Goal: Find specific page/section: Find specific page/section

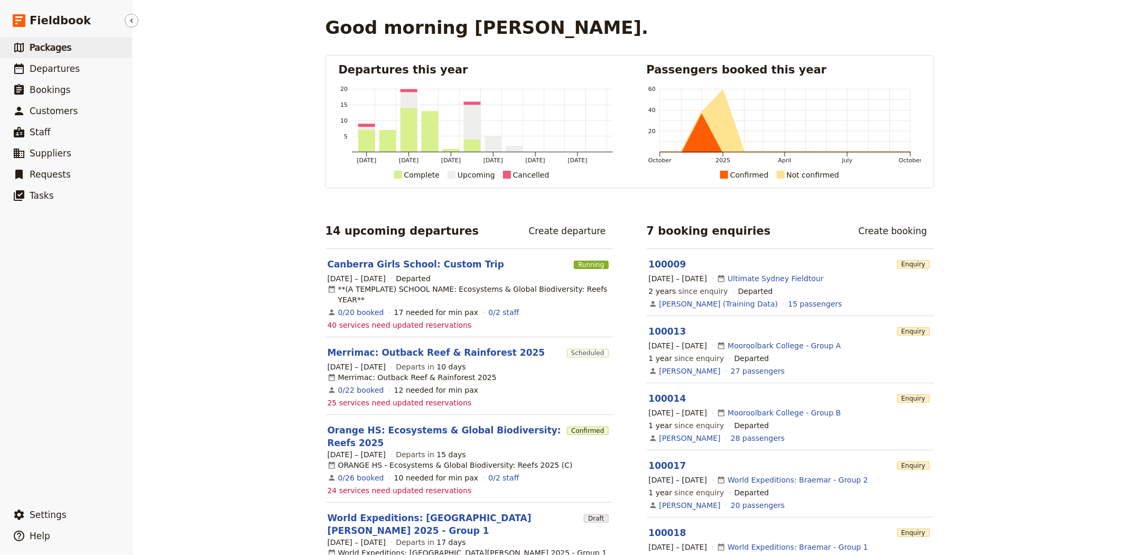
click at [69, 53] on link "​ Packages" at bounding box center [66, 47] width 132 height 21
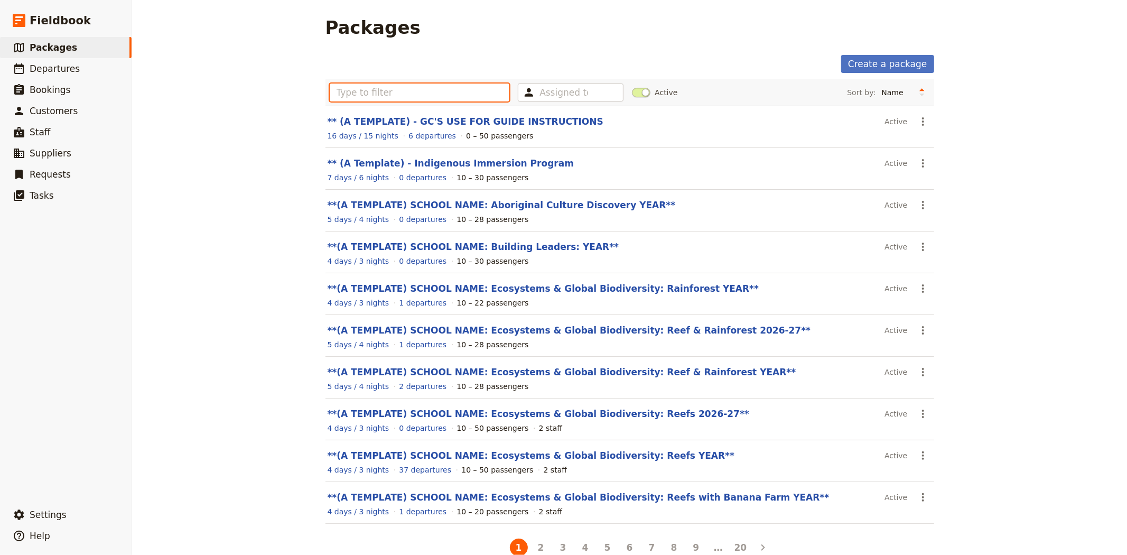
click at [365, 94] on input "text" at bounding box center [420, 93] width 180 height 18
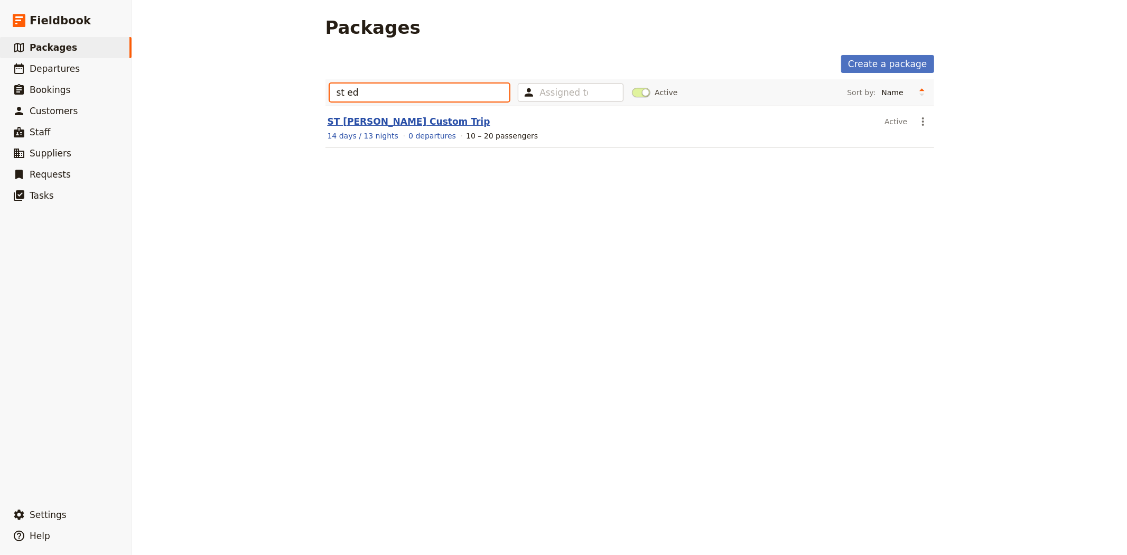
type input "st ed"
click at [378, 121] on link "ST [PERSON_NAME] Custom Trip" at bounding box center [409, 121] width 163 height 11
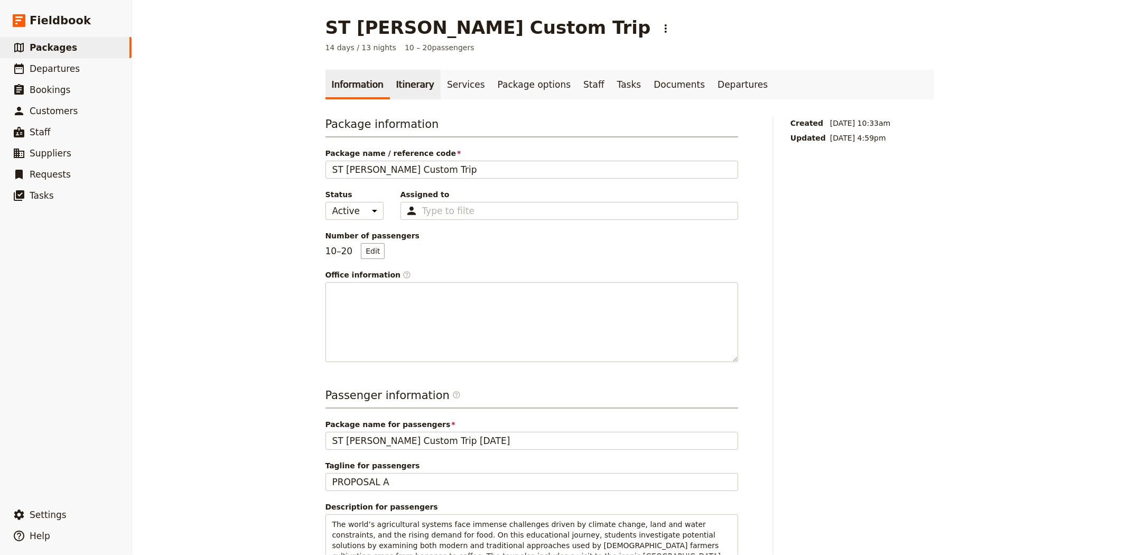
click at [403, 87] on link "Itinerary" at bounding box center [415, 85] width 51 height 30
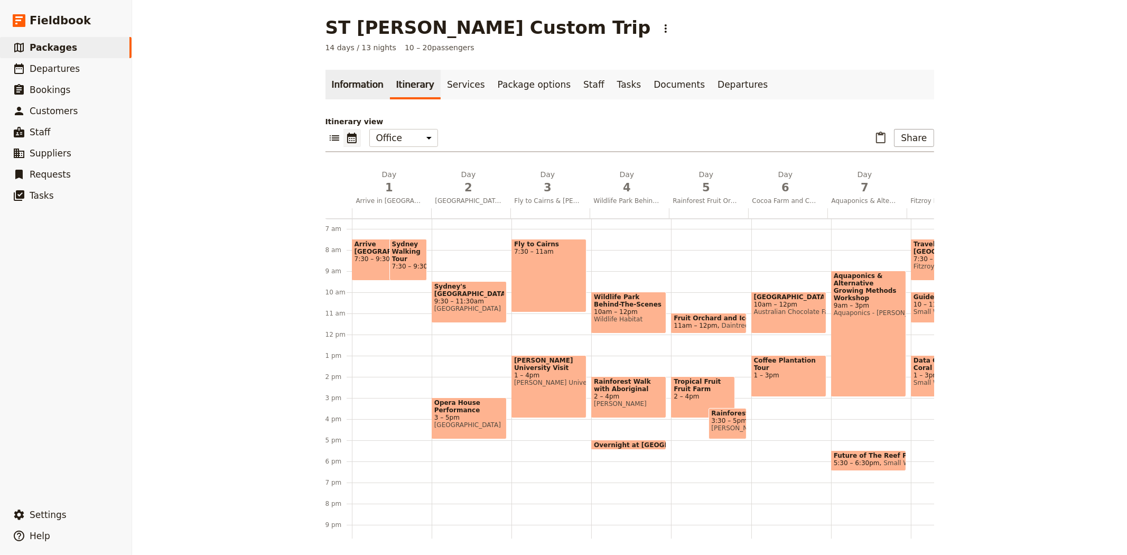
click at [354, 90] on link "Information" at bounding box center [358, 85] width 64 height 30
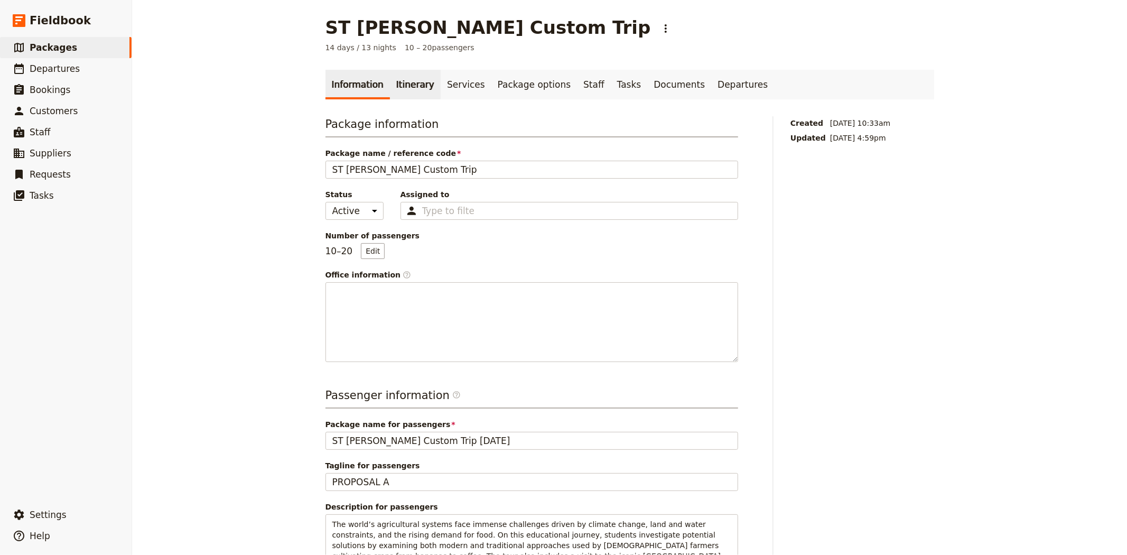
click at [409, 82] on link "Itinerary" at bounding box center [415, 85] width 51 height 30
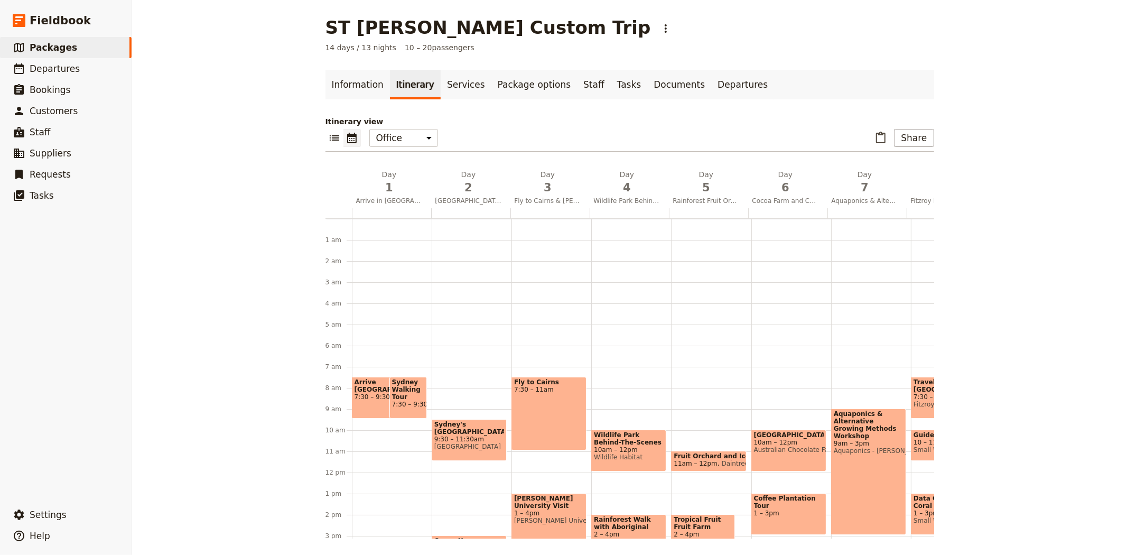
scroll to position [137, 0]
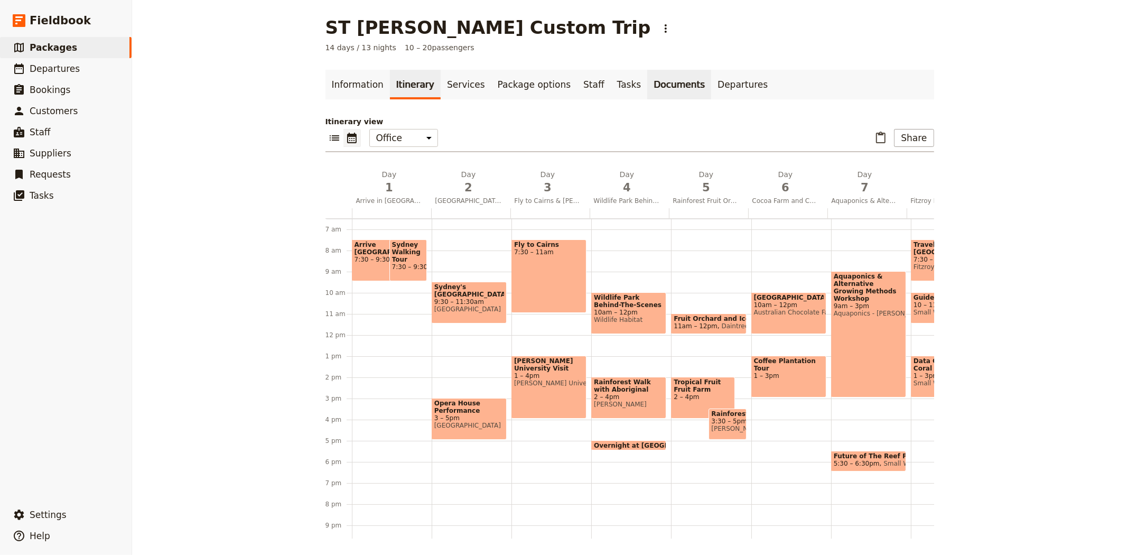
click at [648, 81] on link "Documents" at bounding box center [680, 85] width 64 height 30
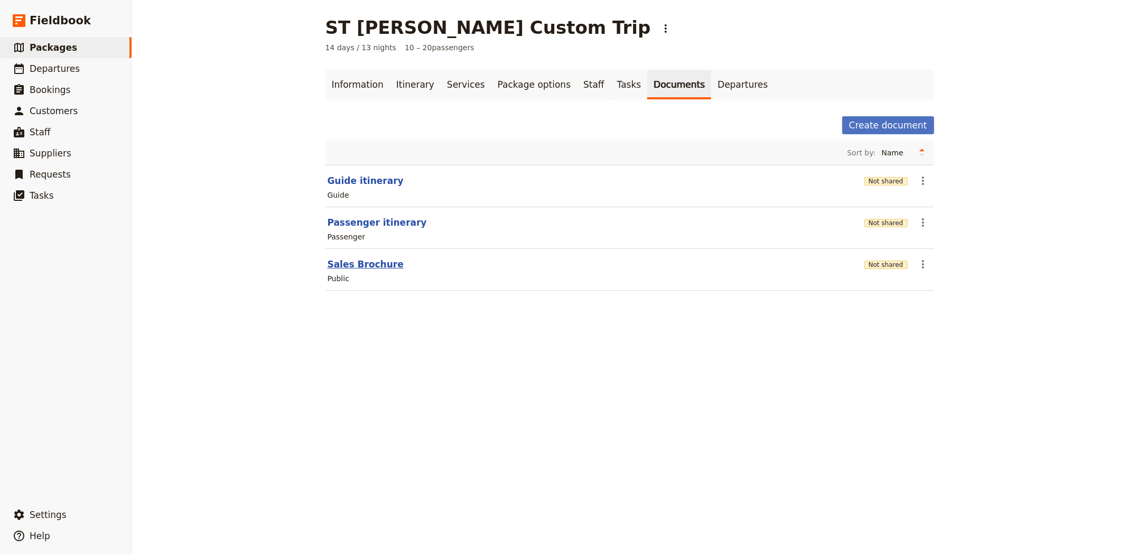
click at [348, 261] on button "Sales Brochure" at bounding box center [366, 264] width 76 height 13
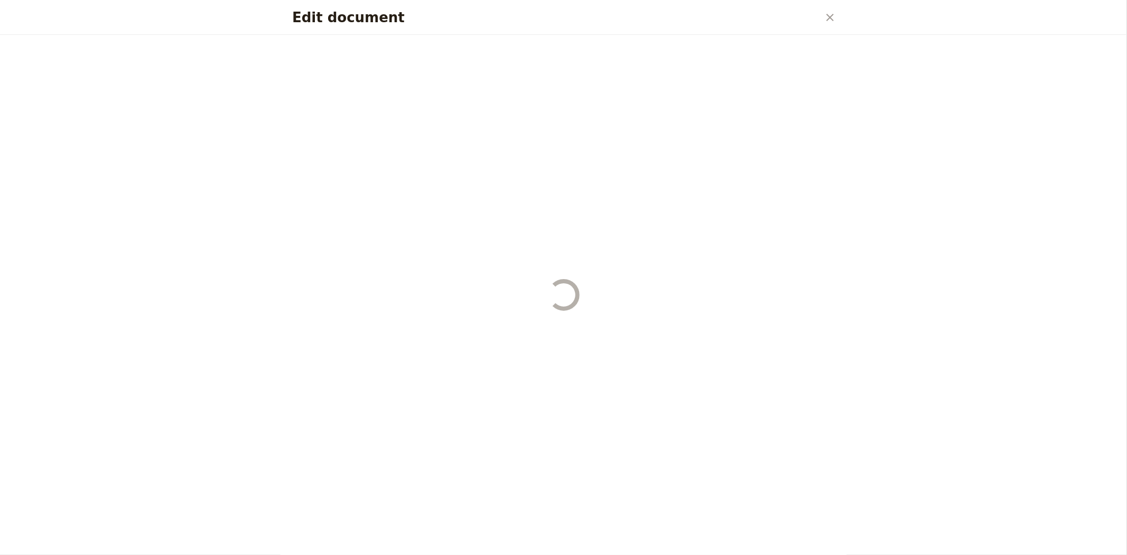
select select "DEFAULT"
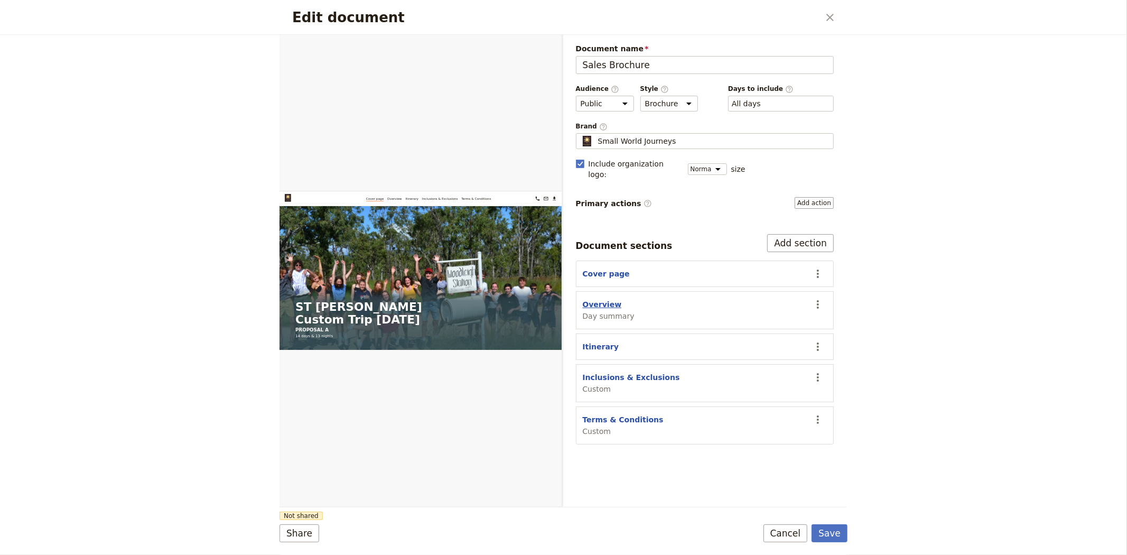
click at [590, 299] on button "Overview" at bounding box center [602, 304] width 39 height 11
select select "DAY_SUMMARY"
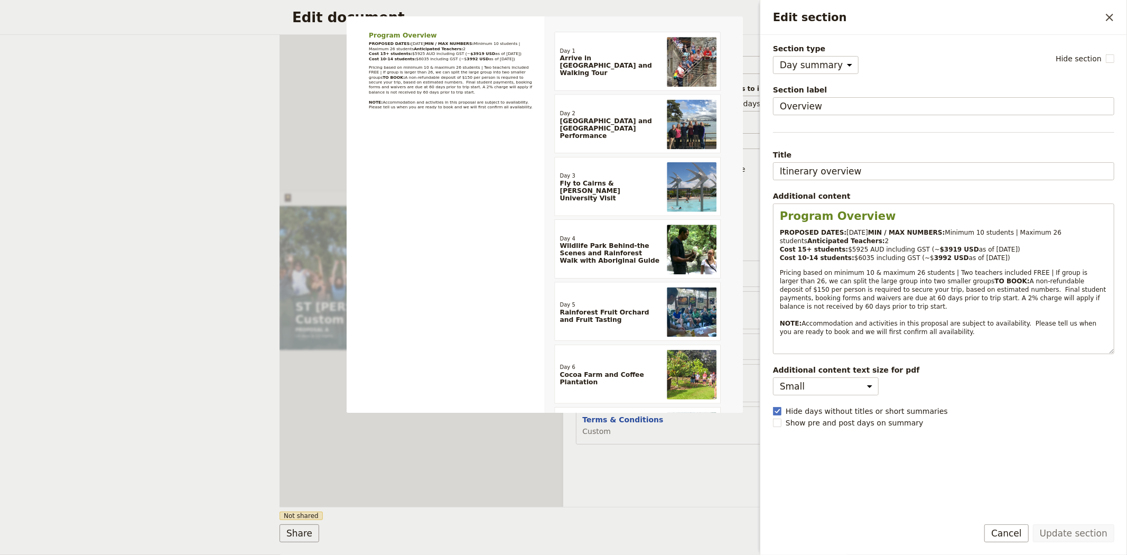
click at [653, 460] on div "Document name Sales Brochure Preview Audience ​ Public Passenger Guide Style ​ …" at bounding box center [705, 271] width 284 height 472
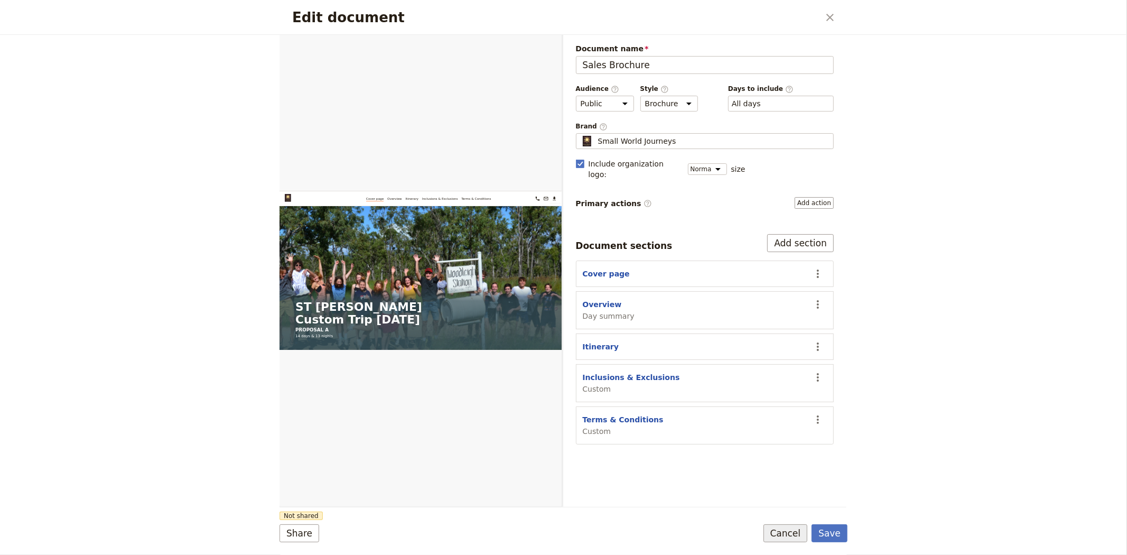
click at [797, 530] on button "Cancel" at bounding box center [786, 533] width 44 height 18
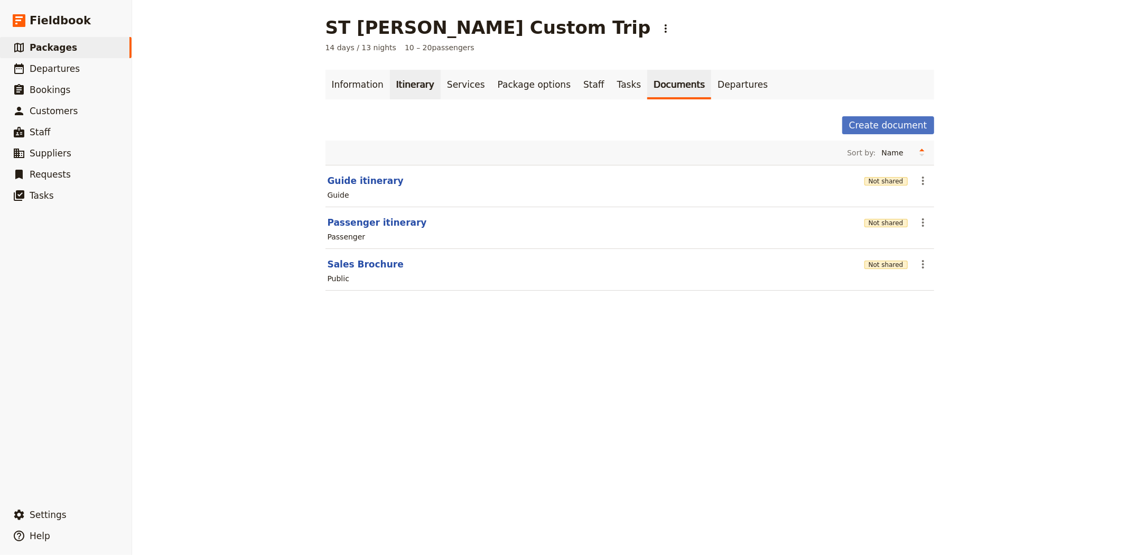
click at [421, 90] on link "Itinerary" at bounding box center [415, 85] width 51 height 30
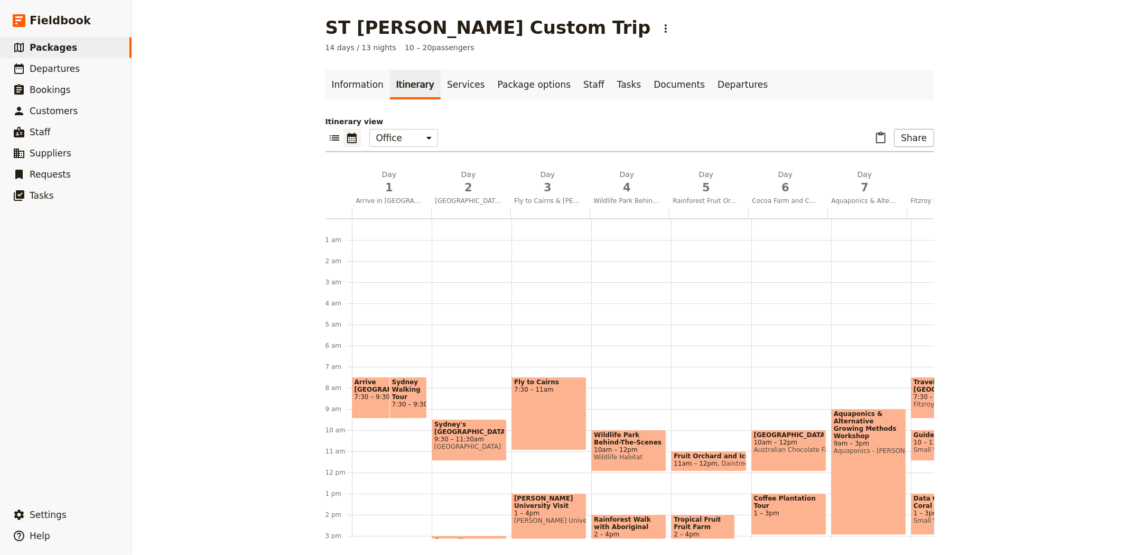
scroll to position [137, 0]
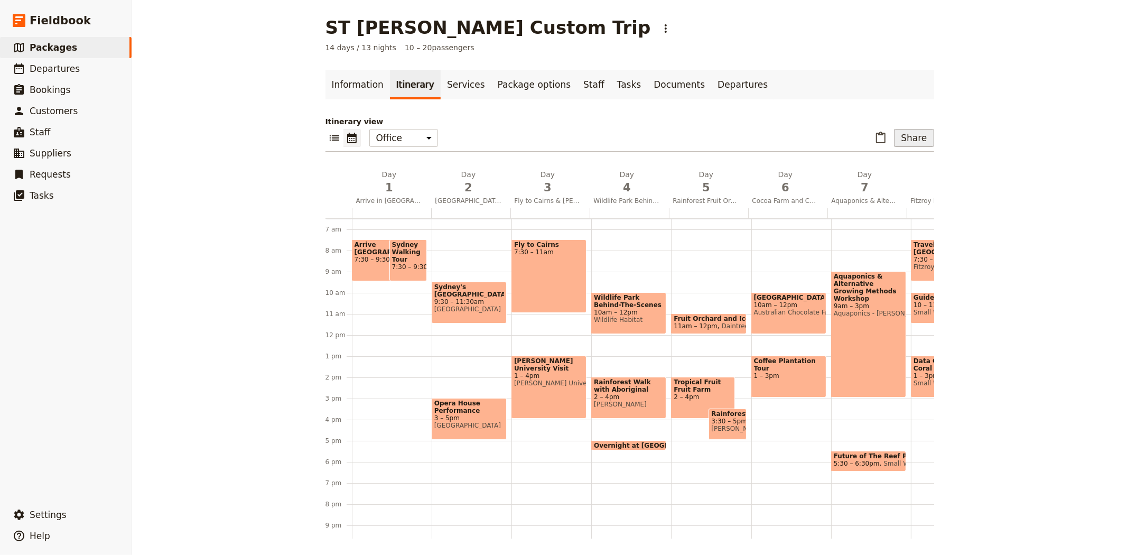
click at [920, 136] on button "Share" at bounding box center [914, 138] width 40 height 18
click at [885, 188] on span "Sales Brochure" at bounding box center [880, 191] width 56 height 11
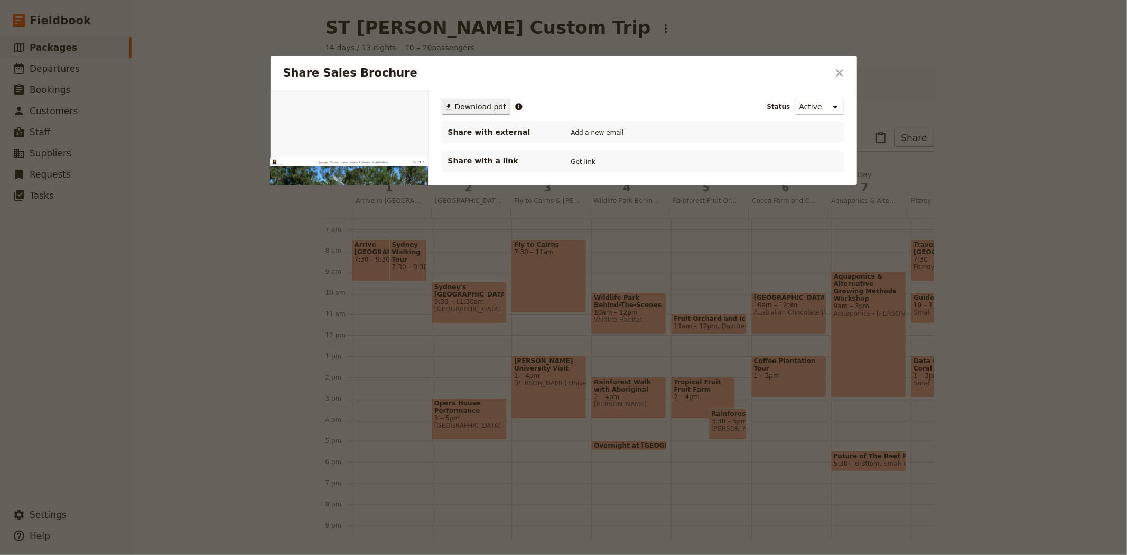
scroll to position [0, 0]
click at [465, 108] on span "Download pdf" at bounding box center [480, 106] width 51 height 11
click at [841, 72] on icon "Close dialog" at bounding box center [839, 72] width 7 height 7
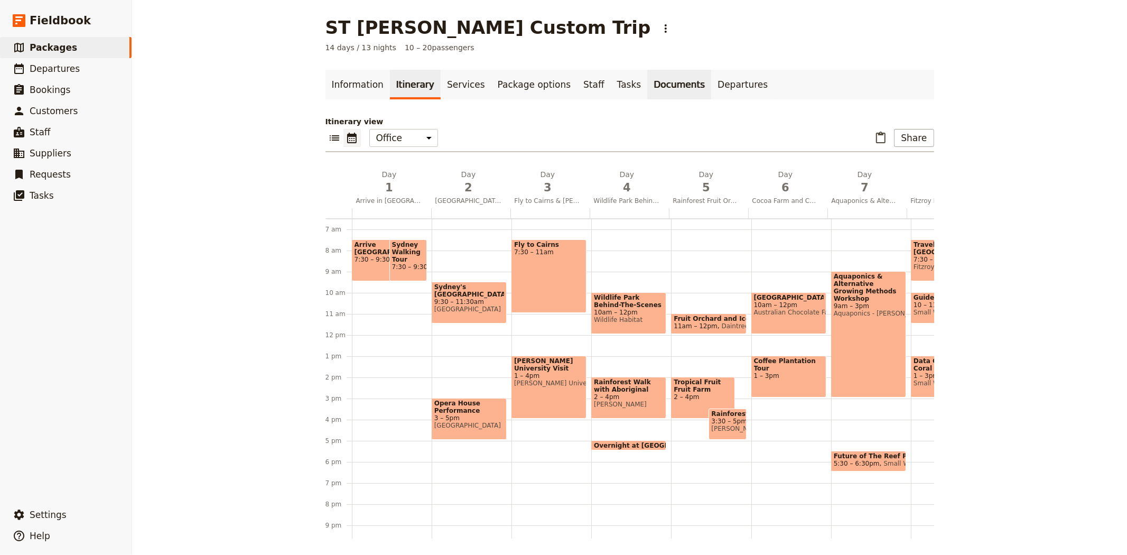
click at [651, 81] on link "Documents" at bounding box center [680, 85] width 64 height 30
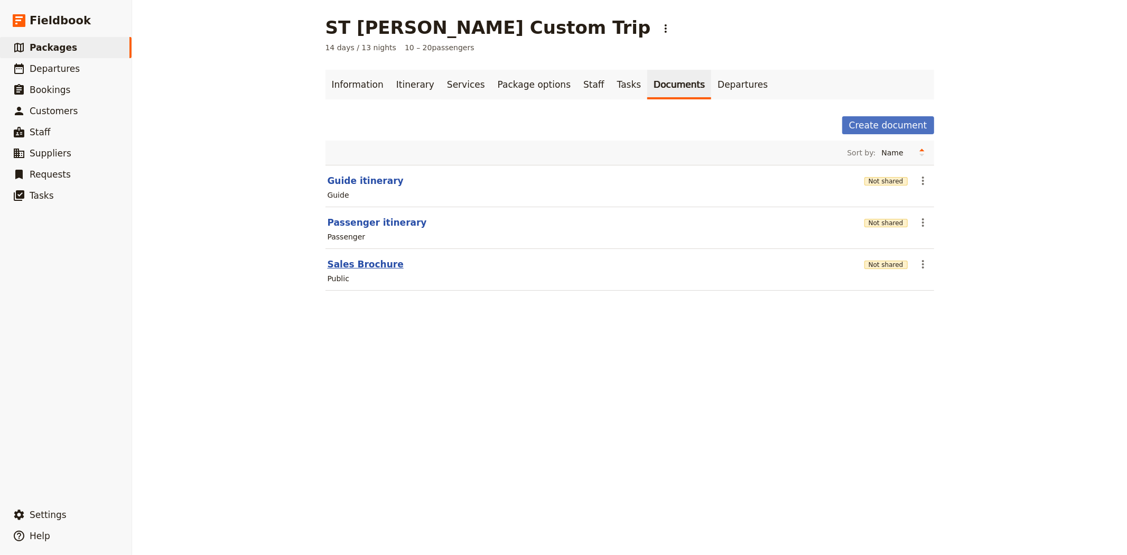
click at [358, 266] on button "Sales Brochure" at bounding box center [366, 264] width 76 height 13
select select "DEFAULT"
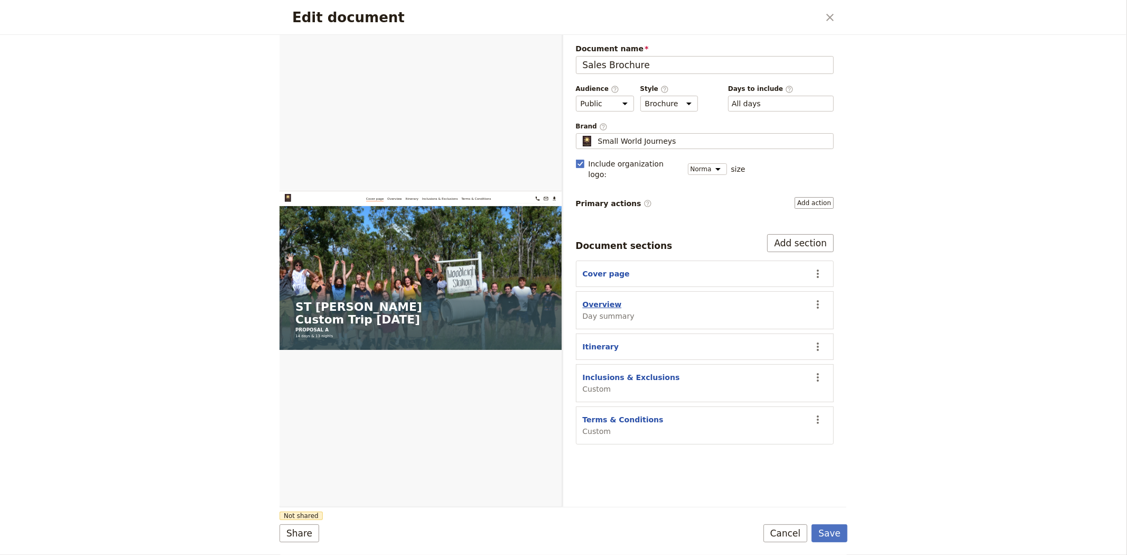
click at [594, 299] on button "Overview" at bounding box center [602, 304] width 39 height 11
select select "DAY_SUMMARY"
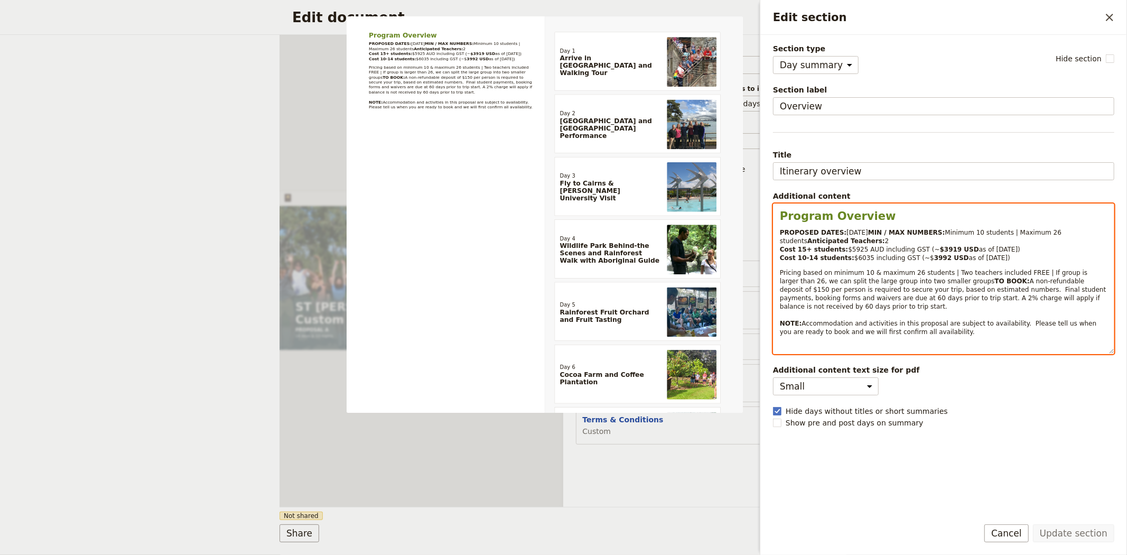
select select "paragraph-small"
click at [1003, 336] on span "Accommodation and activities in this proposal are subject to availability. Plea…" at bounding box center [939, 328] width 319 height 16
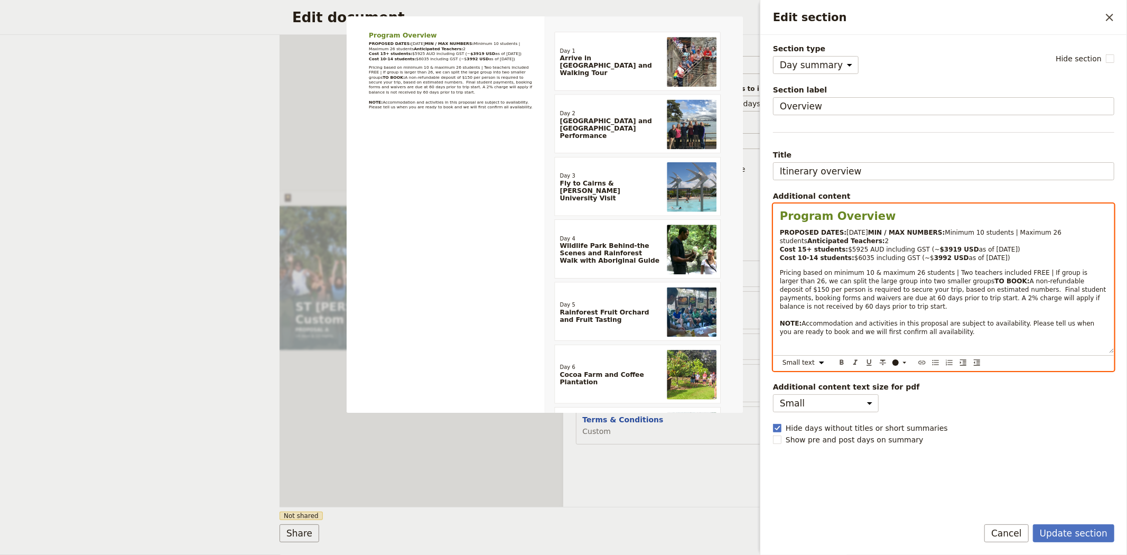
click at [982, 310] on span "A non-refundable deposit of $150 per person is required to secure your trip, ba…" at bounding box center [944, 294] width 328 height 33
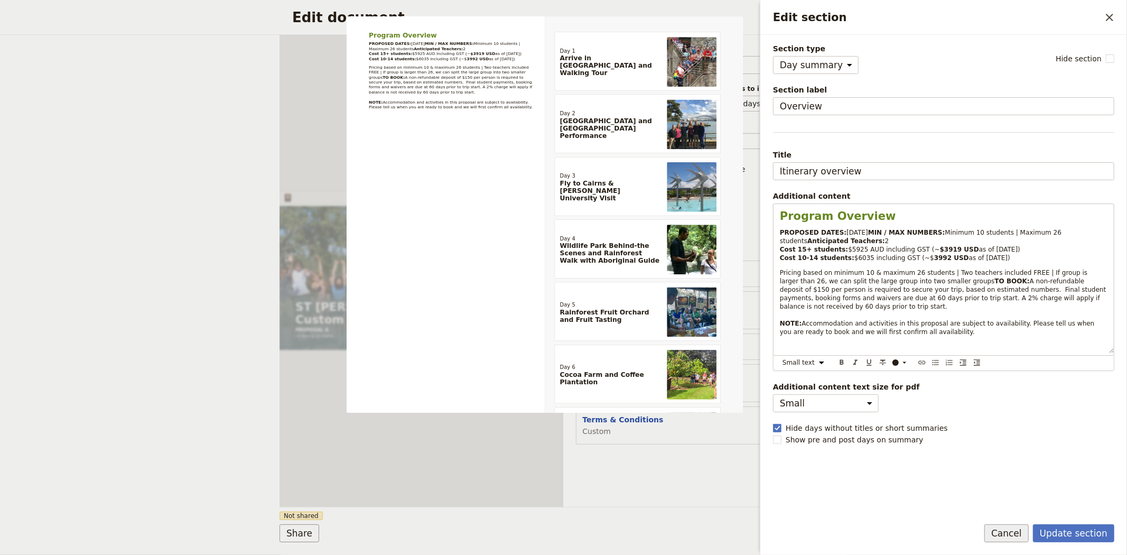
click at [1015, 531] on button "Cancel" at bounding box center [1007, 533] width 44 height 18
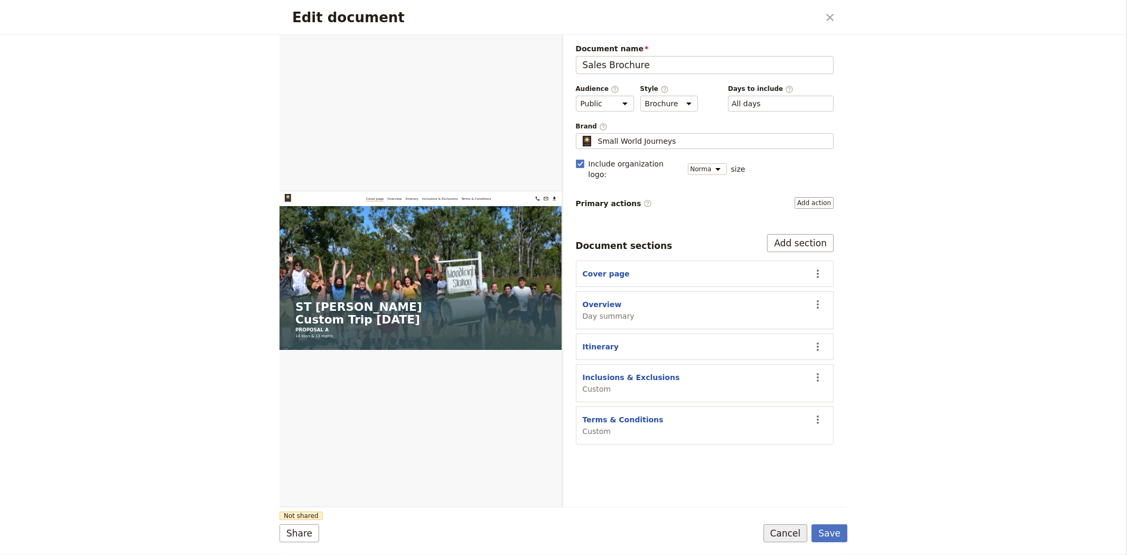
click at [799, 538] on button "Cancel" at bounding box center [786, 533] width 44 height 18
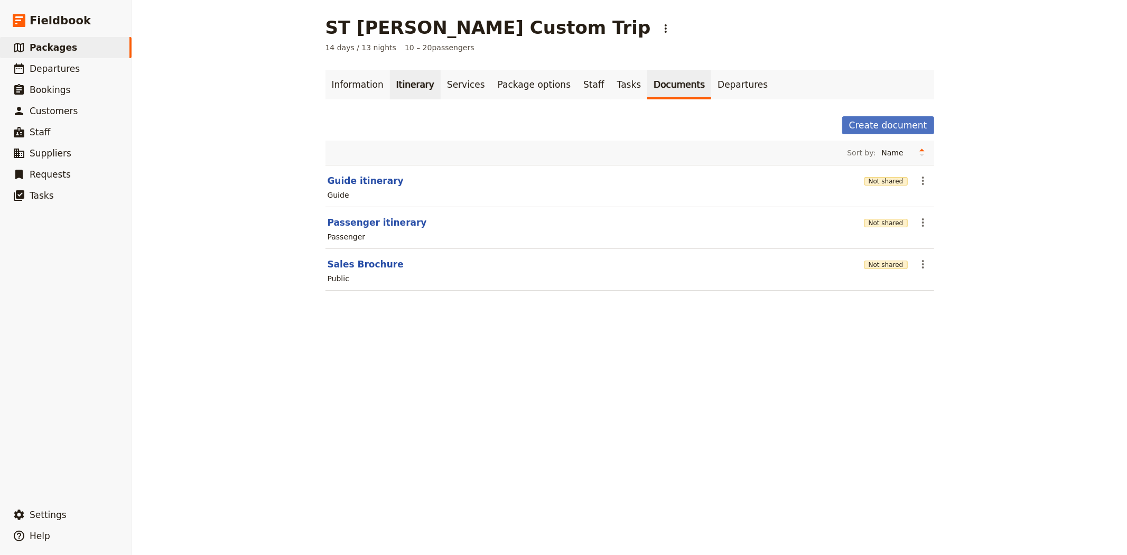
click at [402, 82] on link "Itinerary" at bounding box center [415, 85] width 51 height 30
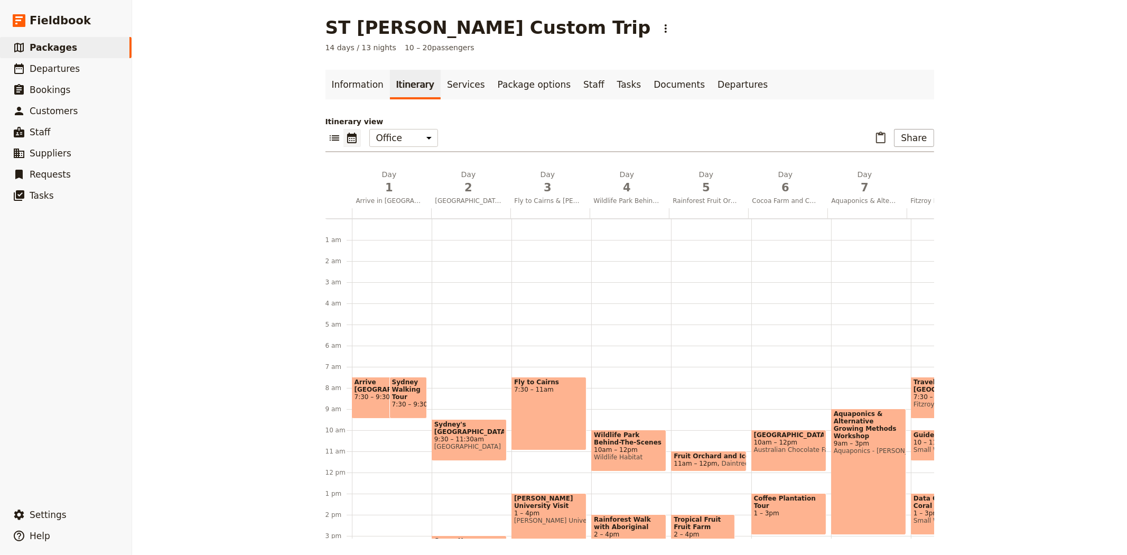
scroll to position [137, 0]
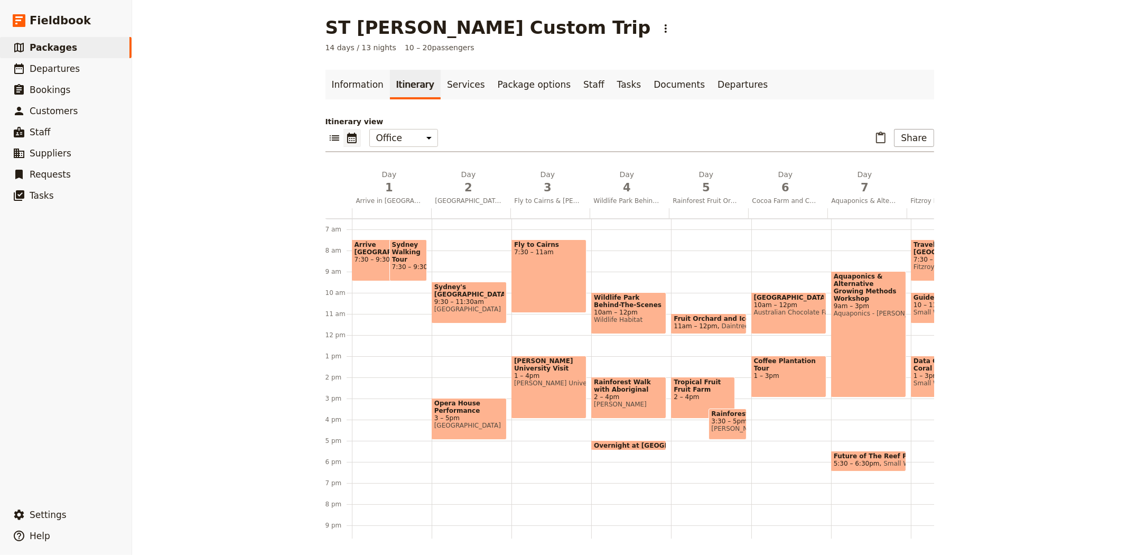
click at [371, 260] on div "Arrive [GEOGRAPHIC_DATA] 7:30 – 9:30am" at bounding box center [384, 260] width 64 height 42
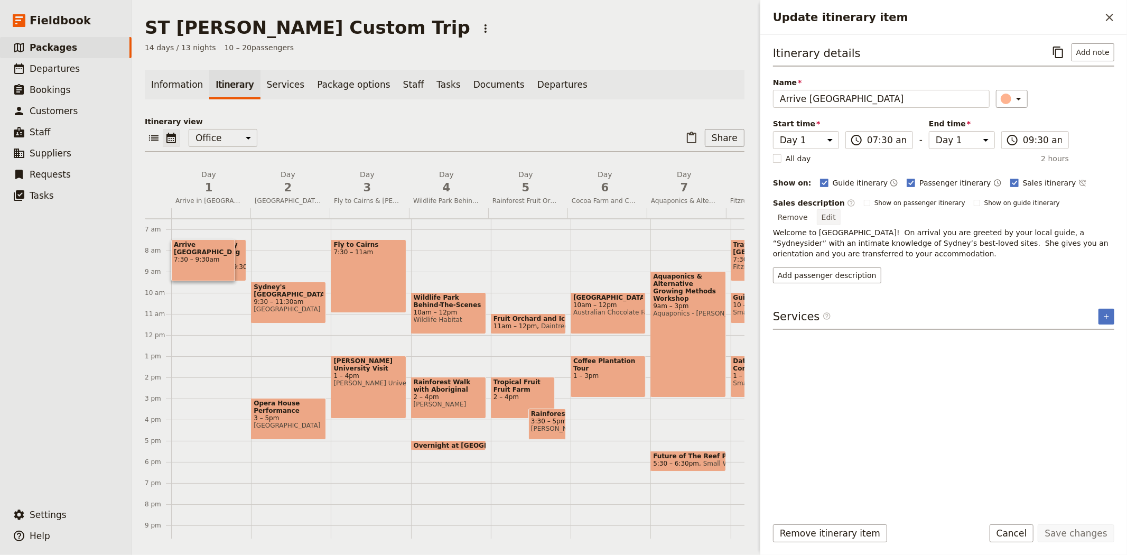
click at [841, 209] on button "Edit" at bounding box center [829, 217] width 24 height 16
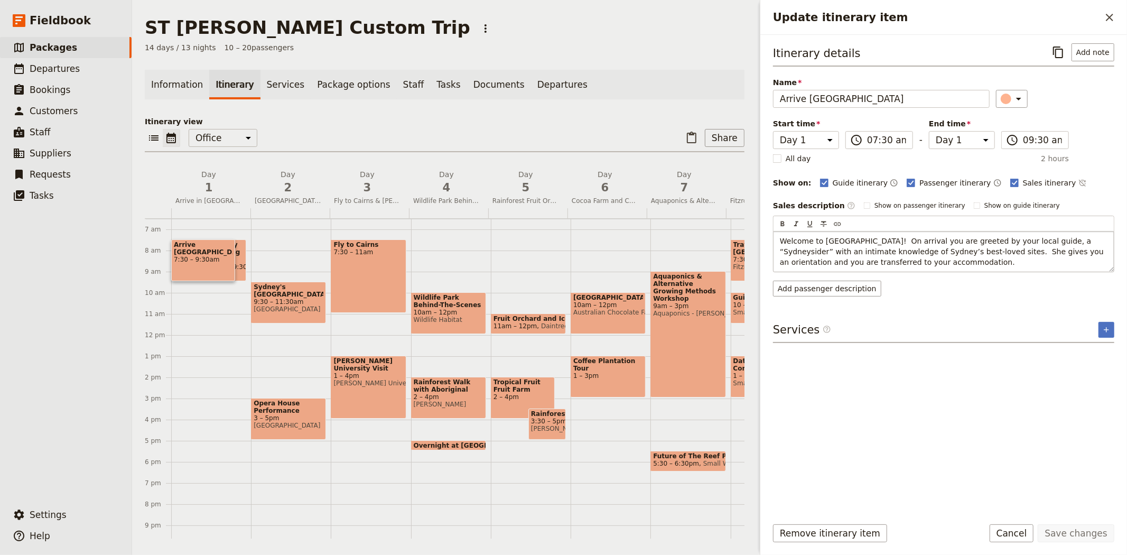
click at [850, 241] on span "Welcome to [GEOGRAPHIC_DATA]! On arrival you are greeted by your local guide, a…" at bounding box center [943, 252] width 326 height 30
click at [913, 249] on span "Welcome to [GEOGRAPHIC_DATA]! On arrival you are greeted by your local guide, a…" at bounding box center [943, 252] width 326 height 30
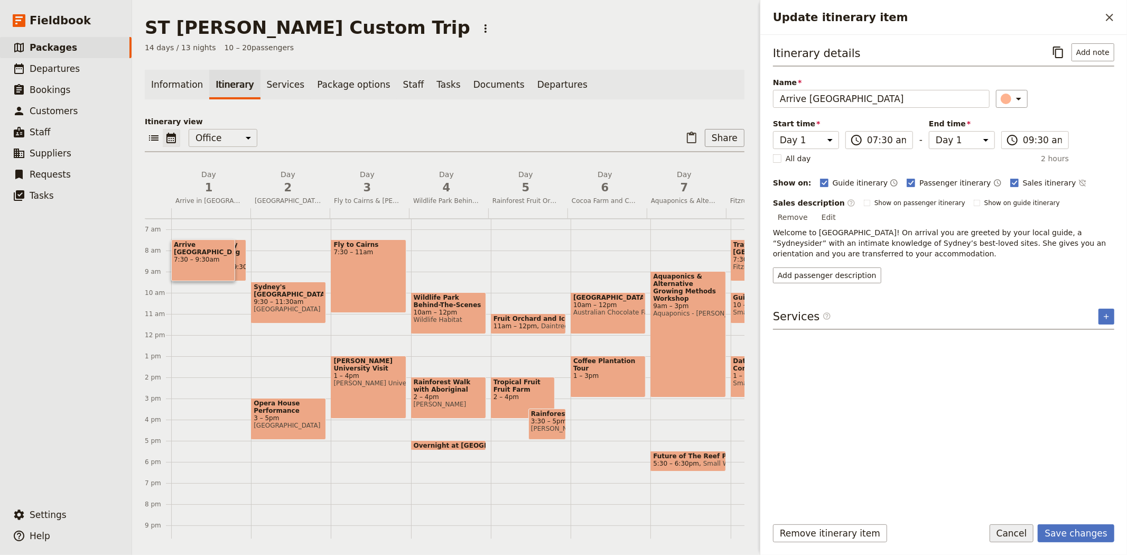
click at [1022, 532] on button "Cancel" at bounding box center [1012, 533] width 44 height 18
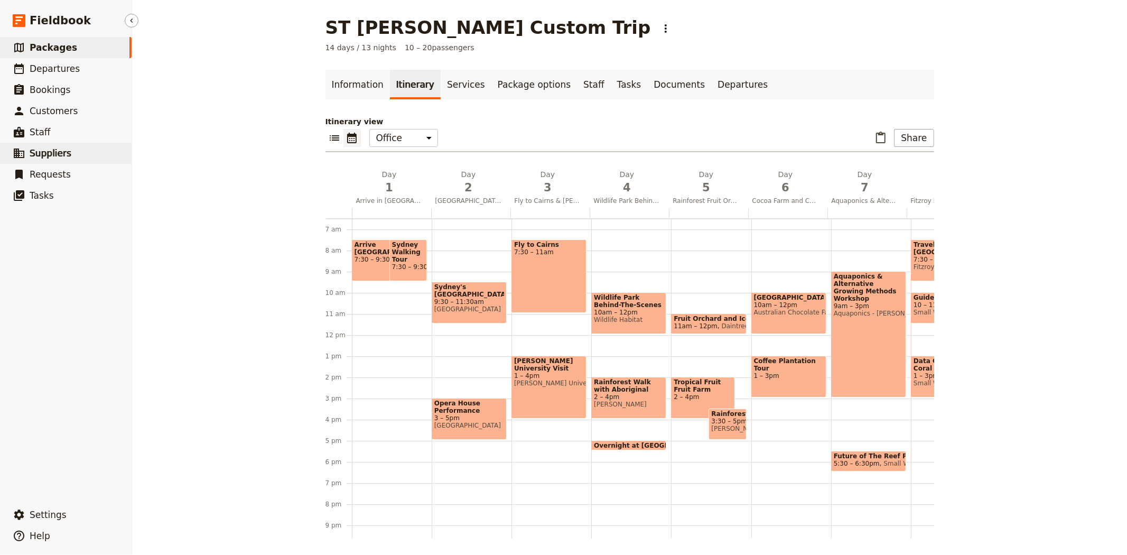
click at [39, 156] on span "Suppliers" at bounding box center [51, 153] width 42 height 11
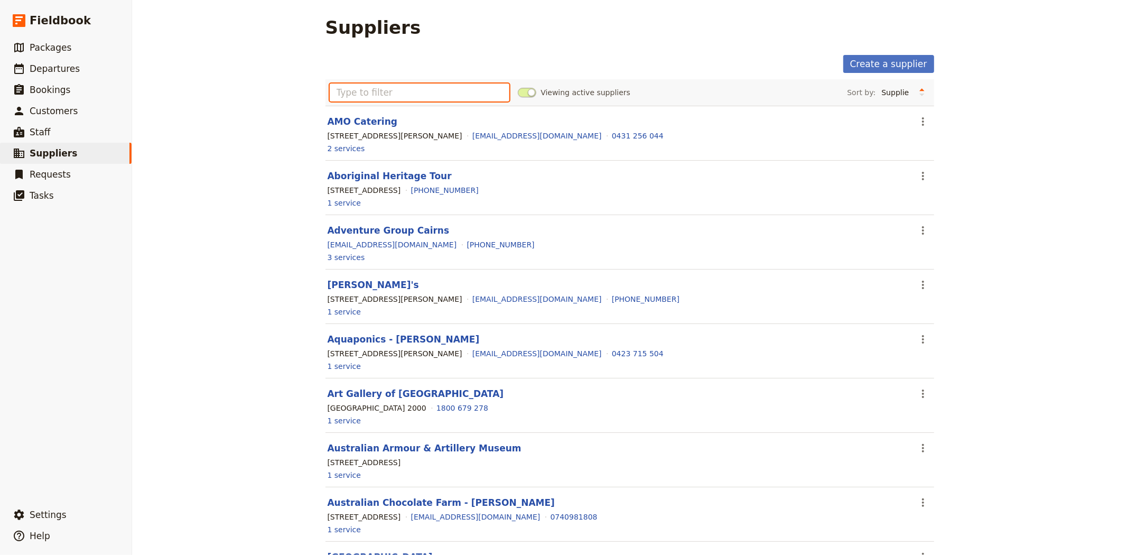
click at [387, 91] on input "text" at bounding box center [420, 93] width 180 height 18
